Goal: Information Seeking & Learning: Learn about a topic

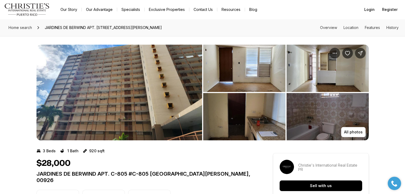
click at [254, 74] on img "View image gallery" at bounding box center [244, 68] width 82 height 47
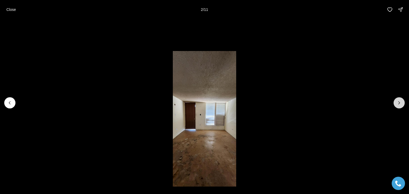
click at [400, 102] on icon "Next slide" at bounding box center [398, 102] width 5 height 5
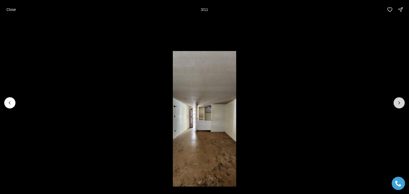
click at [401, 103] on icon "Next slide" at bounding box center [398, 102] width 5 height 5
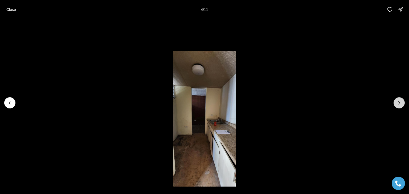
click at [401, 104] on icon "Next slide" at bounding box center [398, 102] width 5 height 5
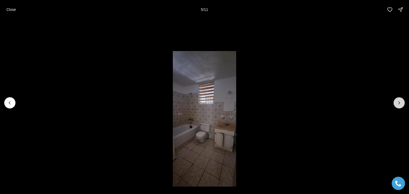
click at [400, 106] on button "Next slide" at bounding box center [398, 102] width 11 height 11
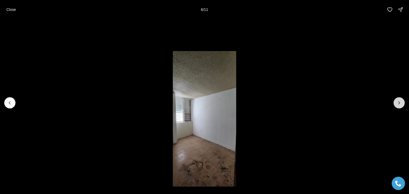
click at [400, 106] on button "Next slide" at bounding box center [398, 102] width 11 height 11
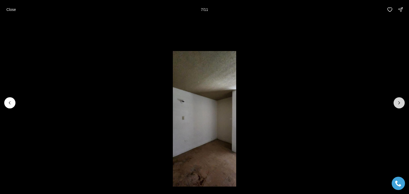
click at [400, 107] on button "Next slide" at bounding box center [398, 102] width 11 height 11
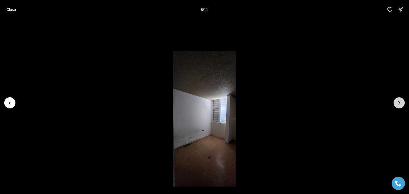
click at [400, 105] on icon "Next slide" at bounding box center [398, 102] width 5 height 5
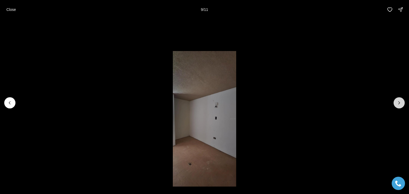
click at [400, 106] on button "Next slide" at bounding box center [398, 102] width 11 height 11
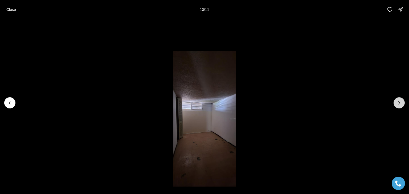
click at [401, 102] on icon "Next slide" at bounding box center [398, 102] width 5 height 5
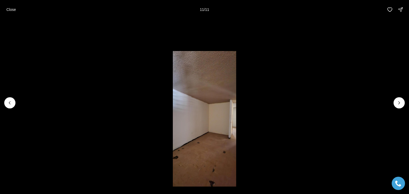
click at [401, 104] on div at bounding box center [398, 102] width 11 height 11
click at [398, 104] on div at bounding box center [398, 102] width 11 height 11
click at [397, 103] on div at bounding box center [398, 102] width 11 height 11
click at [401, 102] on div at bounding box center [398, 102] width 11 height 11
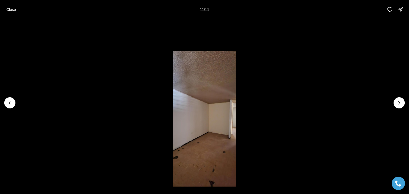
drag, startPoint x: 401, startPoint y: 102, endPoint x: 397, endPoint y: 103, distance: 4.1
click at [397, 103] on div at bounding box center [398, 102] width 11 height 11
click at [399, 103] on div at bounding box center [398, 102] width 11 height 11
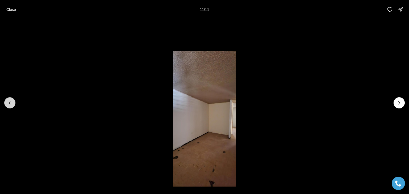
click at [10, 102] on icon "Previous slide" at bounding box center [9, 103] width 1 height 3
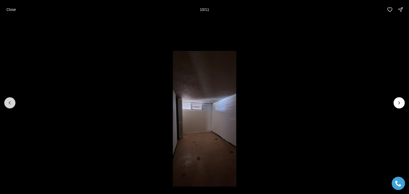
click at [10, 102] on icon "Previous slide" at bounding box center [9, 102] width 5 height 5
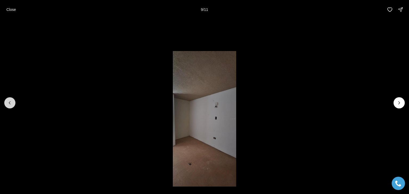
click at [10, 103] on icon "Previous slide" at bounding box center [9, 102] width 5 height 5
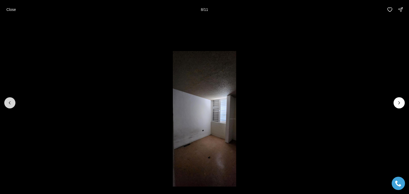
click at [10, 103] on icon "Previous slide" at bounding box center [9, 102] width 5 height 5
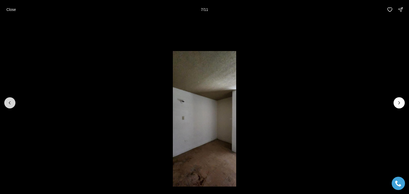
click at [11, 104] on icon "Previous slide" at bounding box center [9, 102] width 5 height 5
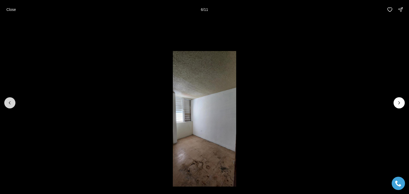
click at [11, 106] on button "Previous slide" at bounding box center [9, 102] width 11 height 11
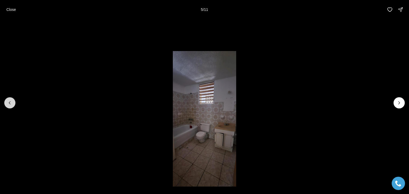
click at [12, 106] on button "Previous slide" at bounding box center [9, 102] width 11 height 11
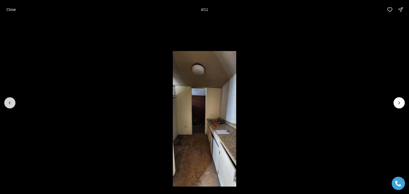
click at [12, 106] on button "Previous slide" at bounding box center [9, 102] width 11 height 11
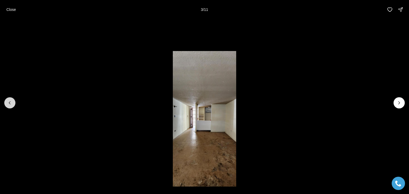
click at [12, 106] on button "Previous slide" at bounding box center [9, 102] width 11 height 11
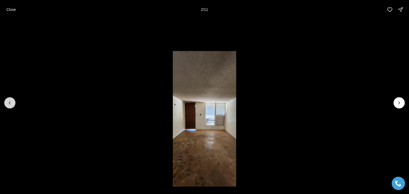
click at [12, 106] on button "Previous slide" at bounding box center [9, 102] width 11 height 11
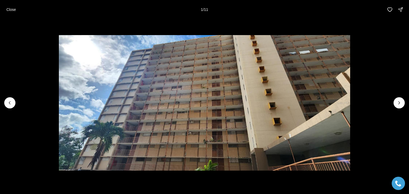
click at [12, 105] on div at bounding box center [9, 102] width 11 height 11
click at [14, 9] on p "Close" at bounding box center [11, 9] width 10 height 4
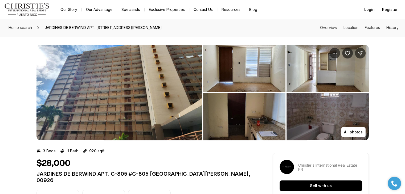
click at [251, 70] on img "View image gallery" at bounding box center [244, 68] width 82 height 47
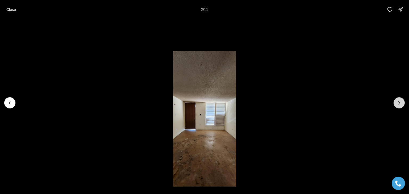
click at [399, 102] on icon "Next slide" at bounding box center [398, 103] width 1 height 3
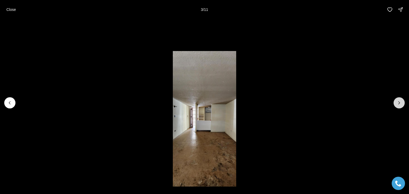
click at [398, 103] on icon "Next slide" at bounding box center [398, 102] width 5 height 5
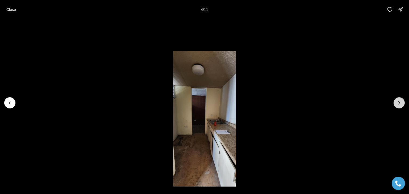
click at [400, 106] on button "Next slide" at bounding box center [398, 102] width 11 height 11
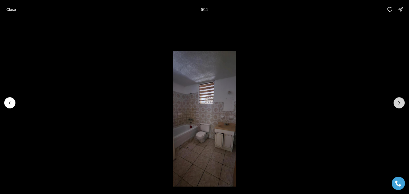
click at [400, 106] on button "Next slide" at bounding box center [398, 102] width 11 height 11
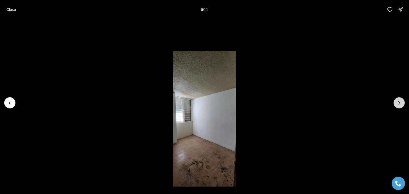
click at [400, 107] on button "Next slide" at bounding box center [398, 102] width 11 height 11
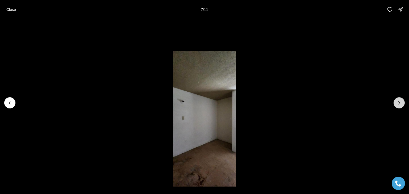
click at [400, 107] on button "Next slide" at bounding box center [398, 102] width 11 height 11
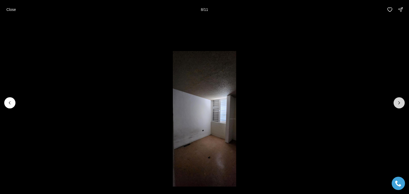
click at [398, 103] on icon "Next slide" at bounding box center [398, 102] width 5 height 5
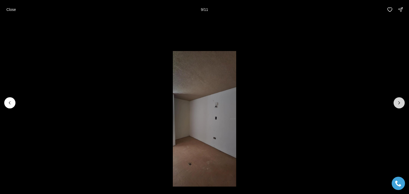
click at [398, 103] on icon "Next slide" at bounding box center [398, 102] width 5 height 5
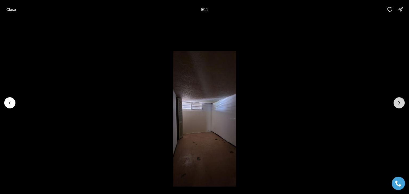
click at [398, 103] on icon "Next slide" at bounding box center [398, 102] width 5 height 5
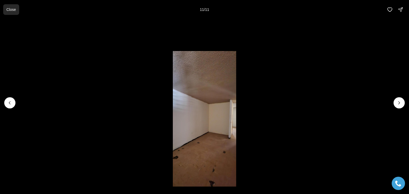
click at [11, 10] on p "Close" at bounding box center [11, 9] width 10 height 4
